Goal: Information Seeking & Learning: Compare options

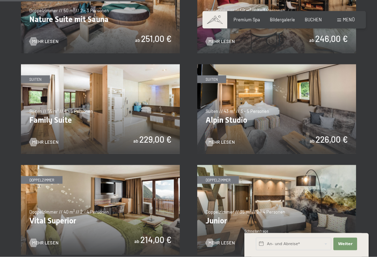
scroll to position [610, 0]
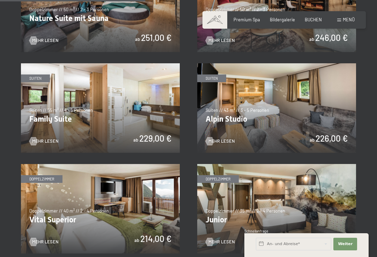
click at [231, 82] on img at bounding box center [276, 107] width 159 height 89
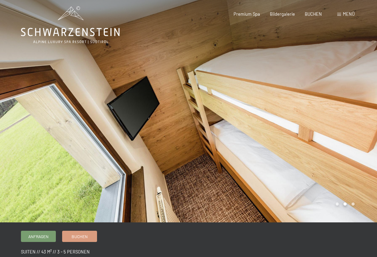
scroll to position [6, 0]
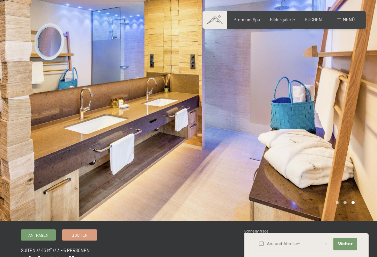
click at [16, 102] on div at bounding box center [94, 107] width 188 height 227
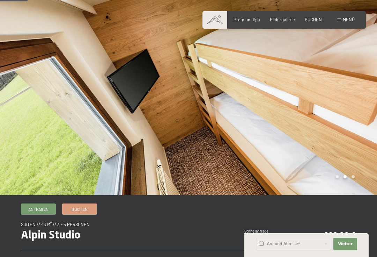
scroll to position [0, 0]
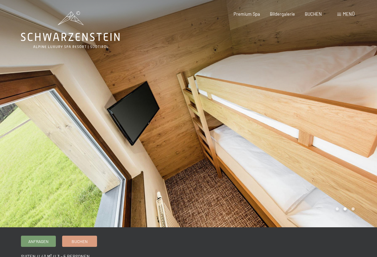
click at [346, 11] on div "Buchen Anfragen Premium Spa Bildergalerie BUCHEN Menü DE IT EN Gutschein Bilder…" at bounding box center [284, 14] width 141 height 6
click at [344, 12] on span "Menü" at bounding box center [349, 14] width 12 height 6
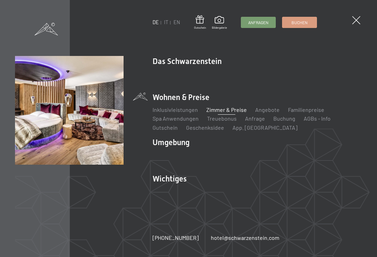
click at [237, 107] on link "Zimmer & Preise" at bounding box center [226, 109] width 40 height 7
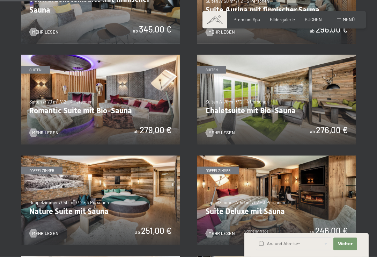
scroll to position [409, 0]
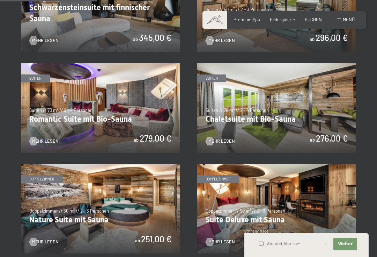
click at [294, 100] on img at bounding box center [276, 107] width 159 height 89
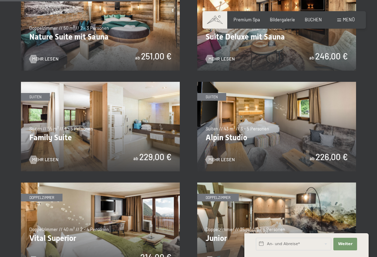
scroll to position [587, 0]
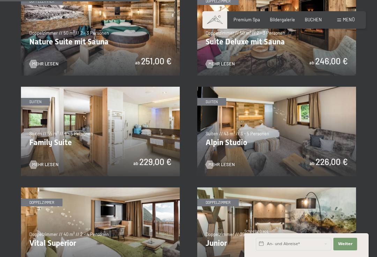
click at [128, 125] on img at bounding box center [100, 131] width 159 height 89
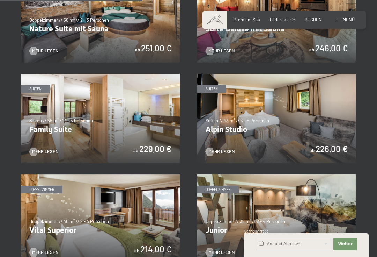
scroll to position [598, 0]
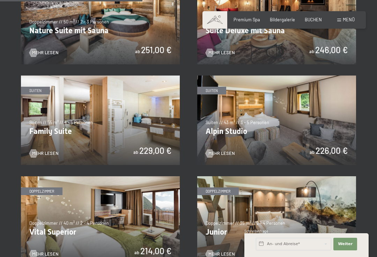
click at [291, 112] on img at bounding box center [276, 119] width 159 height 89
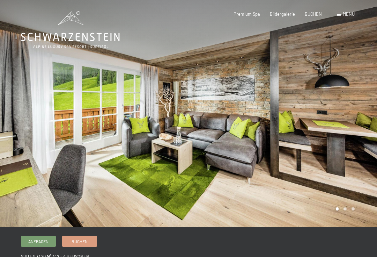
click at [336, 109] on div at bounding box center [282, 113] width 188 height 227
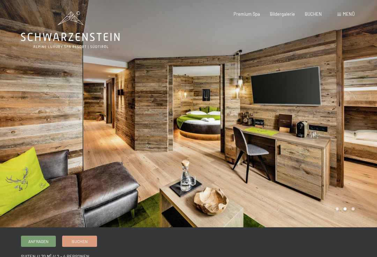
click at [339, 109] on div at bounding box center [282, 113] width 188 height 227
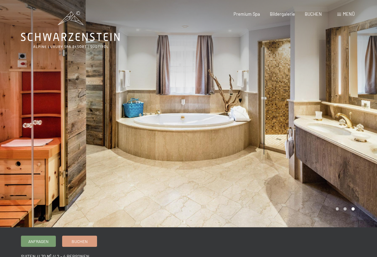
click at [20, 117] on div at bounding box center [94, 113] width 188 height 227
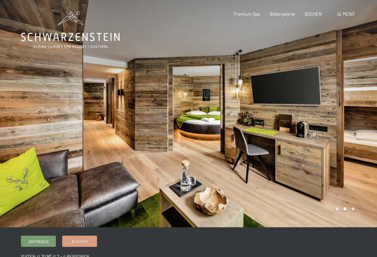
click at [189, 102] on div at bounding box center [282, 113] width 188 height 227
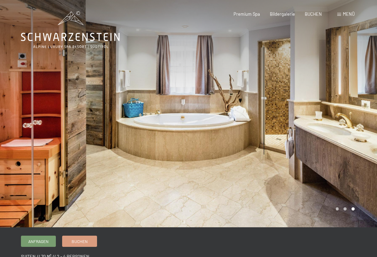
click at [19, 106] on div at bounding box center [94, 113] width 188 height 227
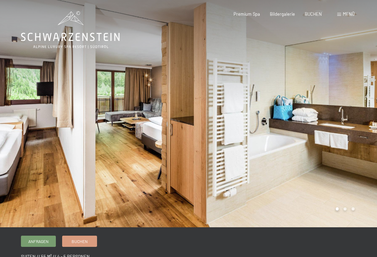
click at [243, 111] on div at bounding box center [282, 113] width 188 height 227
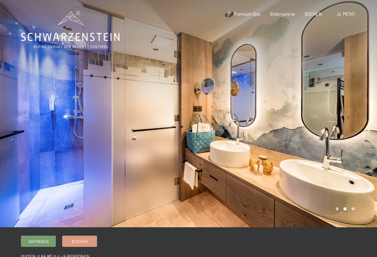
click at [355, 91] on div at bounding box center [282, 113] width 188 height 227
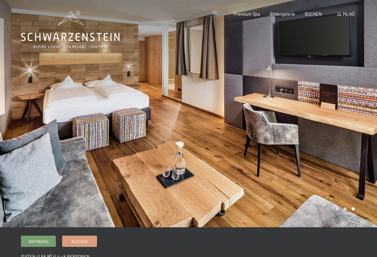
click at [16, 102] on div at bounding box center [94, 113] width 188 height 227
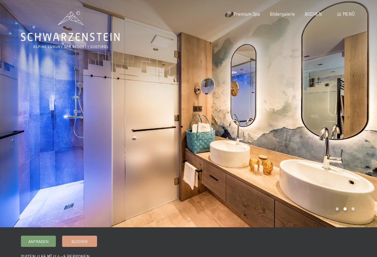
click at [356, 104] on div at bounding box center [282, 113] width 188 height 227
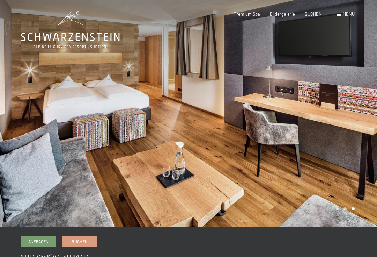
click at [356, 103] on div at bounding box center [282, 113] width 188 height 227
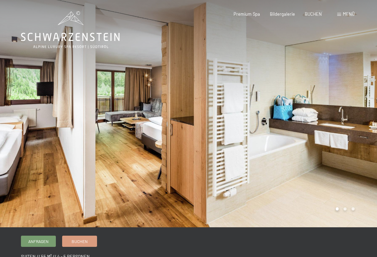
click at [361, 111] on div at bounding box center [282, 113] width 188 height 227
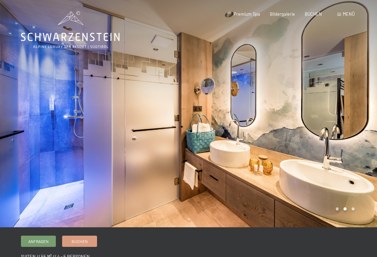
click at [354, 112] on div at bounding box center [282, 113] width 188 height 227
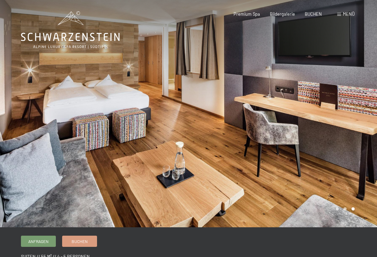
click at [356, 110] on div at bounding box center [282, 113] width 188 height 227
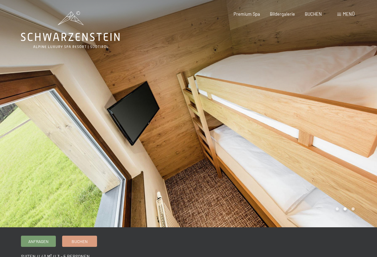
click at [367, 111] on div at bounding box center [282, 113] width 188 height 227
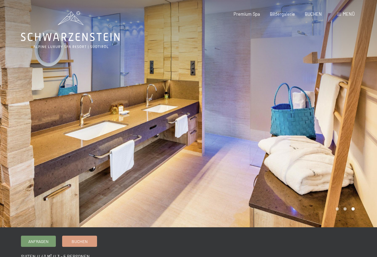
click at [361, 114] on div at bounding box center [282, 113] width 188 height 227
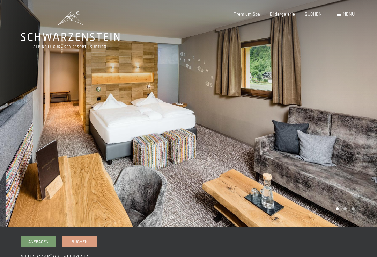
click at [360, 116] on div at bounding box center [282, 113] width 188 height 227
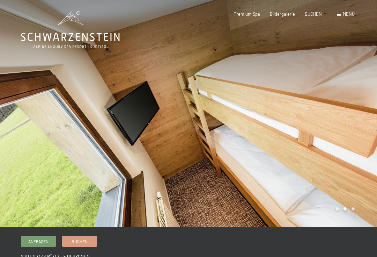
click at [354, 121] on div at bounding box center [282, 113] width 188 height 227
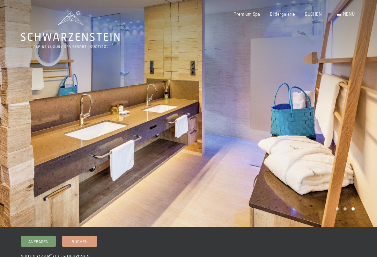
click at [353, 113] on div at bounding box center [282, 113] width 188 height 227
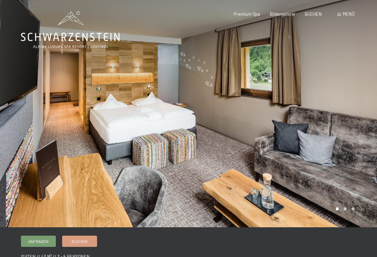
click at [348, 119] on div at bounding box center [282, 113] width 188 height 227
click at [361, 110] on div at bounding box center [282, 113] width 188 height 227
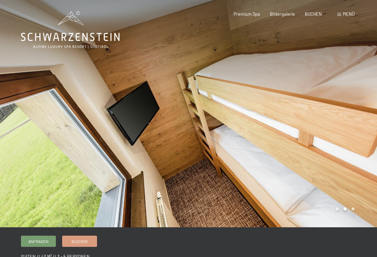
click at [356, 109] on div at bounding box center [282, 113] width 188 height 227
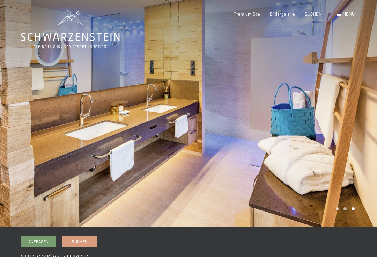
click at [354, 108] on div at bounding box center [282, 113] width 188 height 227
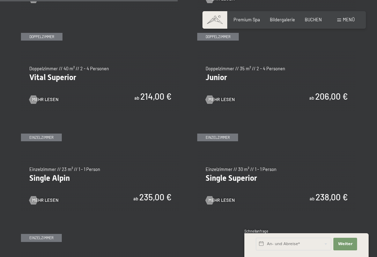
scroll to position [753, 0]
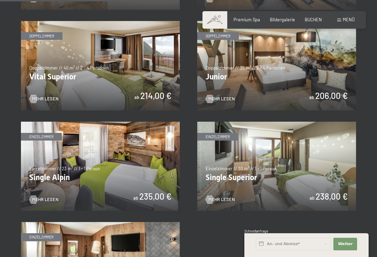
click at [226, 148] on img at bounding box center [276, 165] width 159 height 89
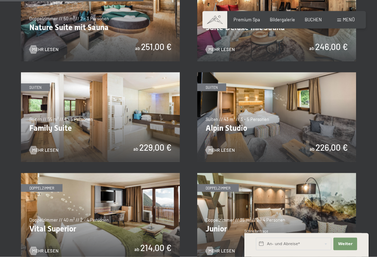
scroll to position [603, 0]
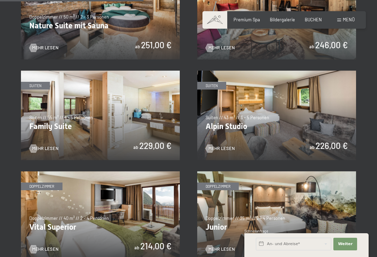
click at [64, 105] on img at bounding box center [100, 115] width 159 height 89
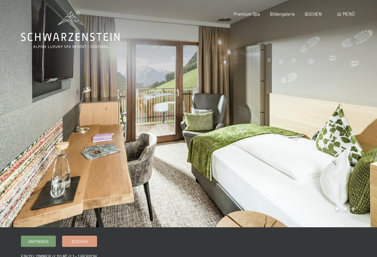
click at [351, 97] on div at bounding box center [282, 113] width 188 height 227
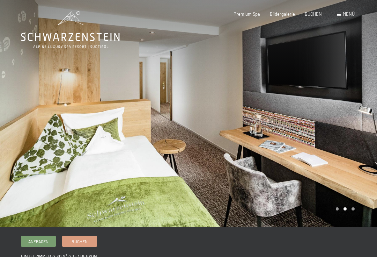
click at [352, 107] on div at bounding box center [282, 113] width 188 height 227
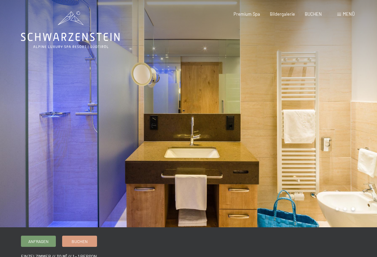
click at [353, 96] on div at bounding box center [282, 113] width 188 height 227
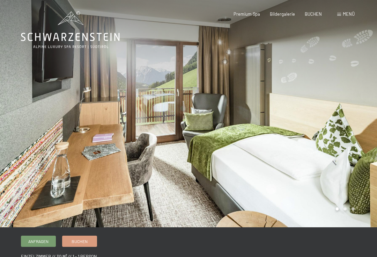
click at [31, 107] on div at bounding box center [94, 113] width 188 height 227
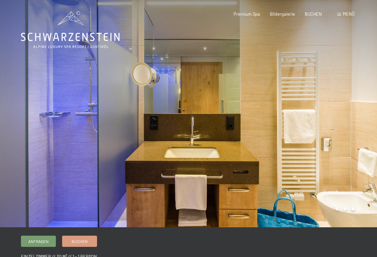
click at [25, 108] on div at bounding box center [94, 113] width 188 height 227
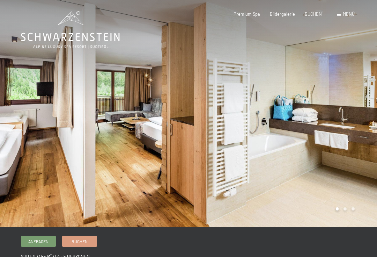
click at [11, 113] on div at bounding box center [94, 113] width 188 height 227
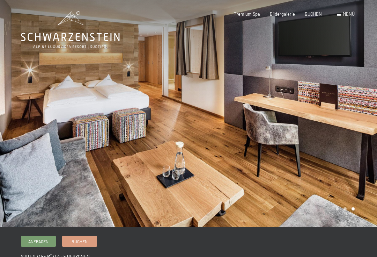
click at [20, 108] on div at bounding box center [94, 113] width 188 height 227
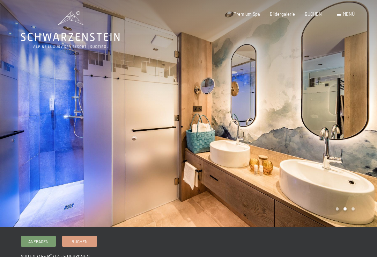
click at [19, 111] on div at bounding box center [94, 113] width 188 height 227
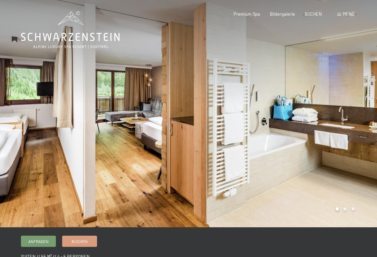
click at [16, 111] on div at bounding box center [94, 113] width 188 height 227
